Goal: Navigation & Orientation: Find specific page/section

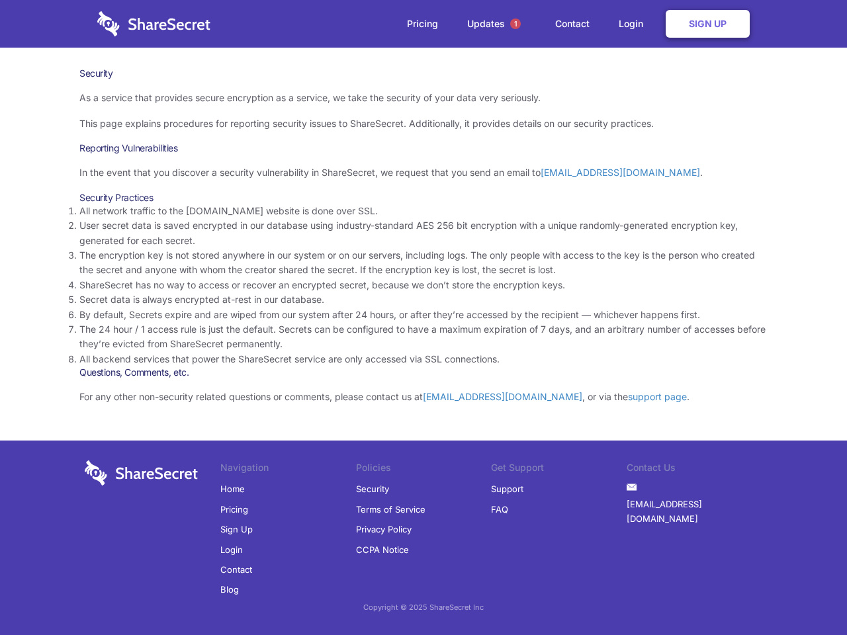
click at [424, 318] on li "By default, Secrets expire and are wiped from our system after 24 hours, or aft…" at bounding box center [423, 315] width 688 height 15
click at [516, 24] on span "1" at bounding box center [515, 24] width 11 height 11
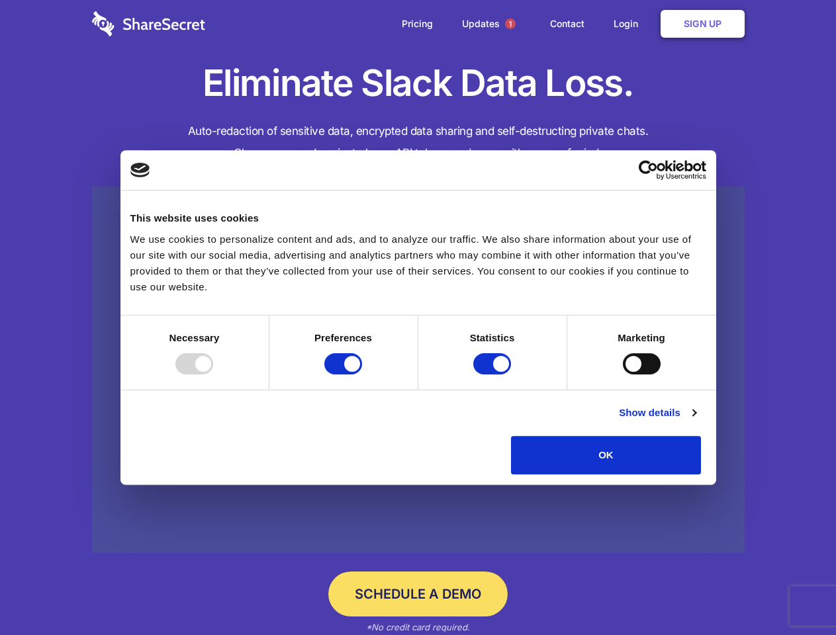
click at [213, 375] on div at bounding box center [194, 363] width 38 height 21
click at [362, 375] on input "Preferences" at bounding box center [343, 363] width 38 height 21
checkbox input "false"
click at [494, 375] on input "Statistics" at bounding box center [492, 363] width 38 height 21
checkbox input "false"
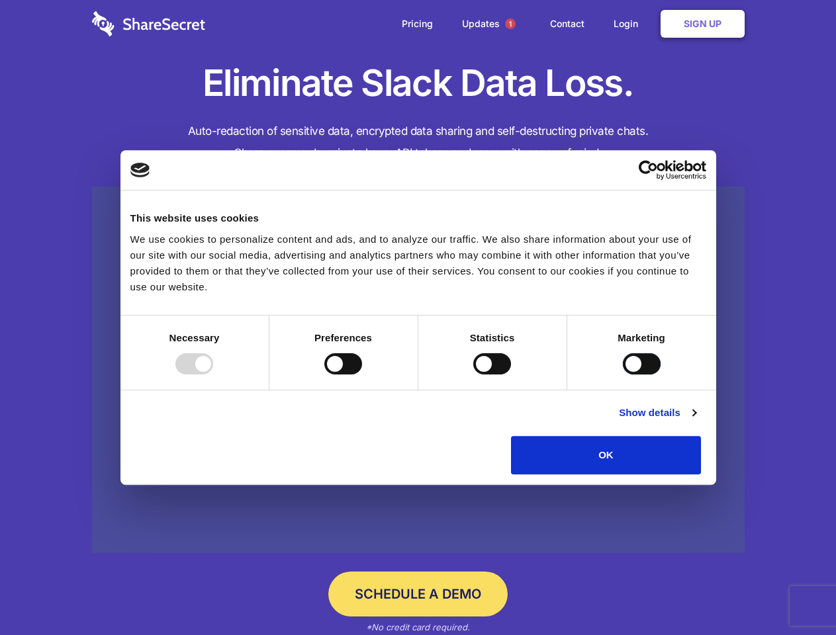
click at [623, 375] on input "Marketing" at bounding box center [642, 363] width 38 height 21
checkbox input "true"
click at [696, 421] on link "Show details" at bounding box center [657, 413] width 77 height 16
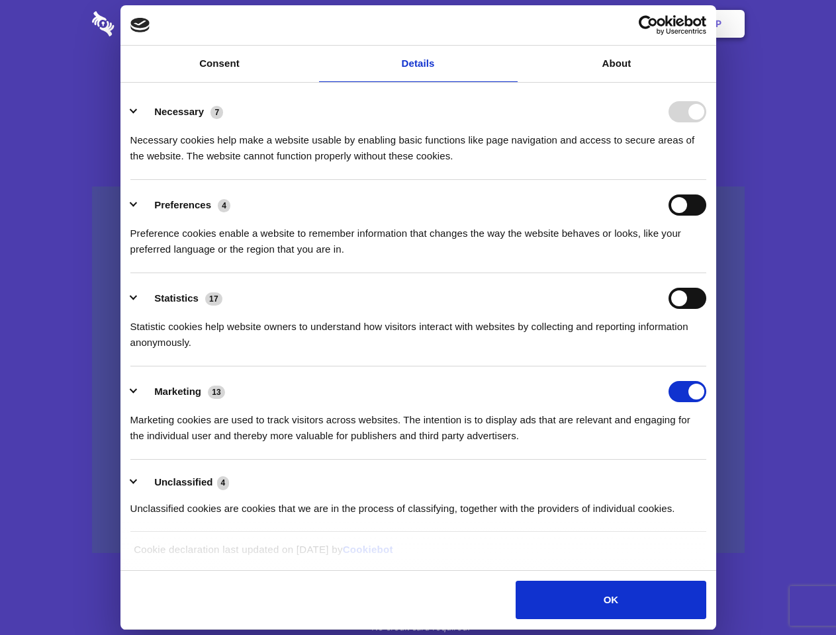
click at [706, 180] on li "Necessary 7 Necessary cookies help make a website usable by enabling basic func…" at bounding box center [418, 133] width 576 height 93
click at [510, 24] on span "1" at bounding box center [510, 24] width 11 height 11
